Goal: Information Seeking & Learning: Find specific fact

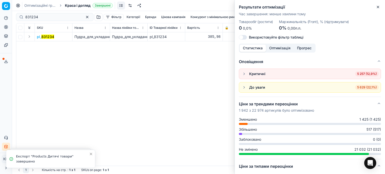
click at [376, 7] on icon "button" at bounding box center [378, 7] width 4 height 4
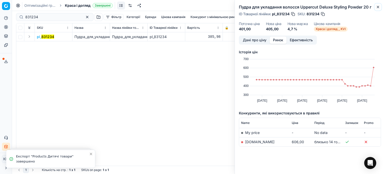
click at [376, 7] on icon "button" at bounding box center [378, 7] width 4 height 4
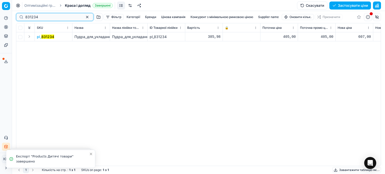
drag, startPoint x: 40, startPoint y: 18, endPoint x: 0, endPoint y: 18, distance: 40.4
click at [0, 18] on div "Pricing platform Аналітика Цінова оптимізація Асортимент продукції Шаблони Серв…" at bounding box center [192, 87] width 385 height 174
paste input "33525"
type input "335254"
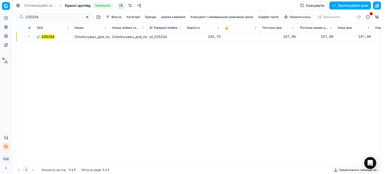
click at [47, 35] on mark "335254" at bounding box center [47, 37] width 13 height 4
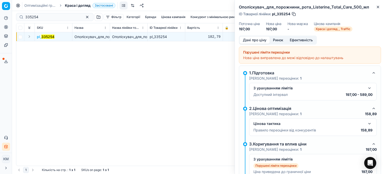
click at [278, 41] on button "Ринок" at bounding box center [278, 40] width 17 height 7
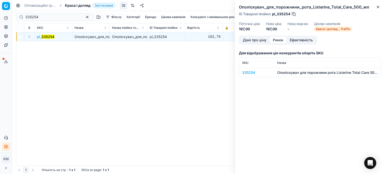
click at [251, 74] on div "335254" at bounding box center [256, 72] width 29 height 5
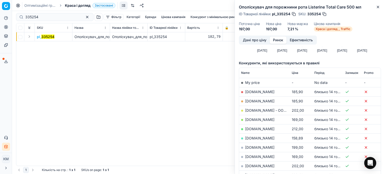
scroll to position [75, 0]
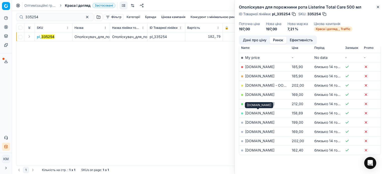
click at [266, 112] on link "[DOMAIN_NAME]" at bounding box center [259, 113] width 29 height 4
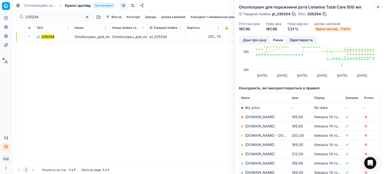
click at [378, 7] on icon "button" at bounding box center [378, 7] width 2 height 2
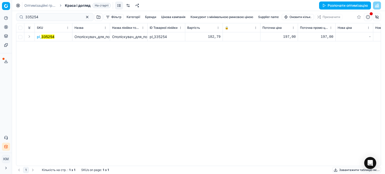
drag, startPoint x: 367, startPoint y: 131, endPoint x: 275, endPoint y: 143, distance: 93.0
click at [367, 131] on div "pl_ 335254 Ополіскувач_для_порожнини_рота_Listerine_Total_Care_500_мл Ополіскув…" at bounding box center [198, 99] width 365 height 134
